Goal: Navigation & Orientation: Go to known website

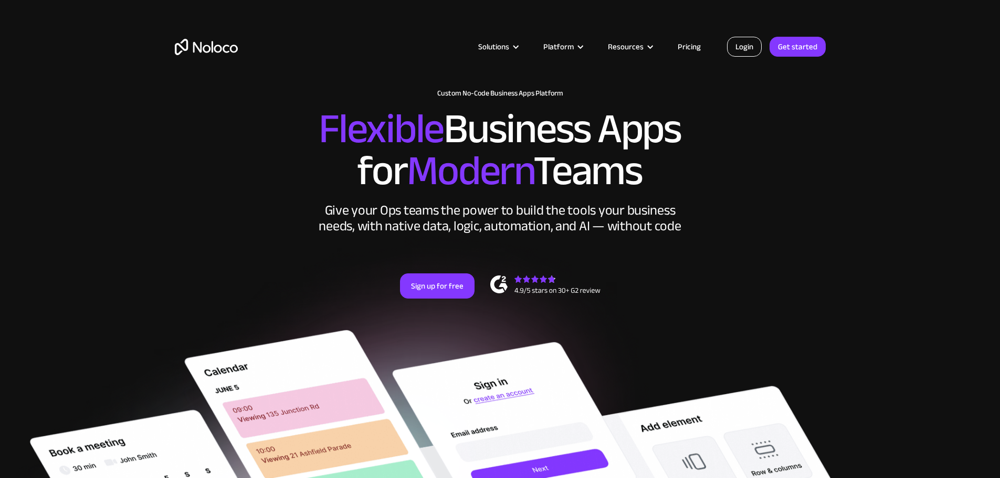
click at [755, 49] on link "Login" at bounding box center [744, 47] width 35 height 20
click at [757, 46] on link "Login" at bounding box center [744, 47] width 35 height 20
